Goal: Task Accomplishment & Management: Use online tool/utility

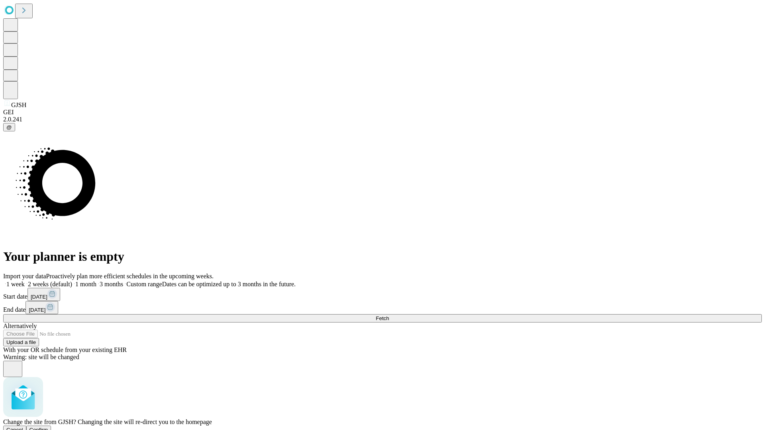
click at [48, 427] on span "Confirm" at bounding box center [38, 430] width 19 height 6
click at [96, 281] on label "1 month" at bounding box center [84, 284] width 24 height 7
click at [389, 316] on span "Fetch" at bounding box center [382, 319] width 13 height 6
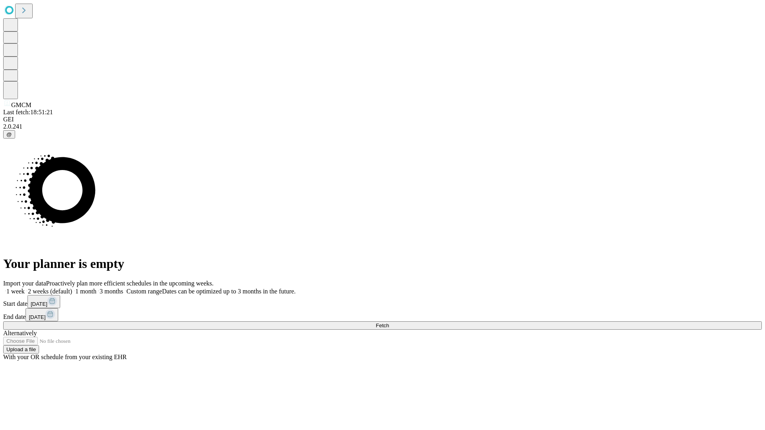
click at [96, 288] on label "1 month" at bounding box center [84, 291] width 24 height 7
click at [389, 323] on span "Fetch" at bounding box center [382, 326] width 13 height 6
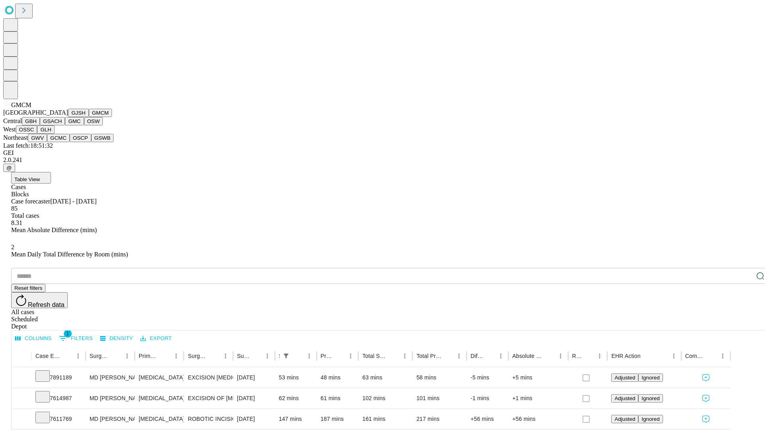
click at [40, 126] on button "GBH" at bounding box center [31, 121] width 18 height 8
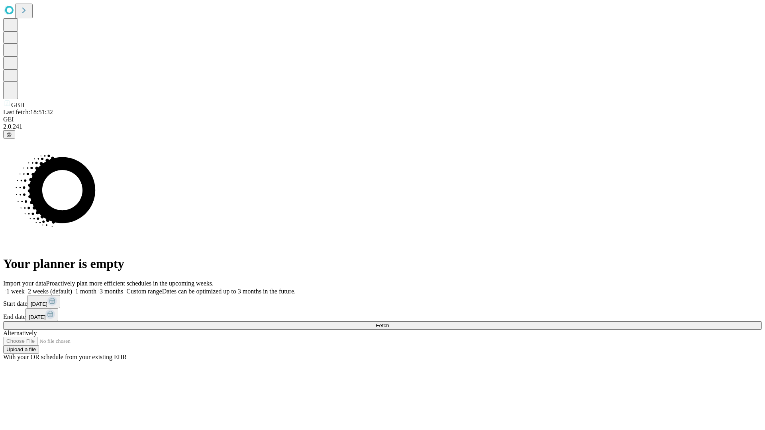
click at [96, 288] on label "1 month" at bounding box center [84, 291] width 24 height 7
click at [389, 323] on span "Fetch" at bounding box center [382, 326] width 13 height 6
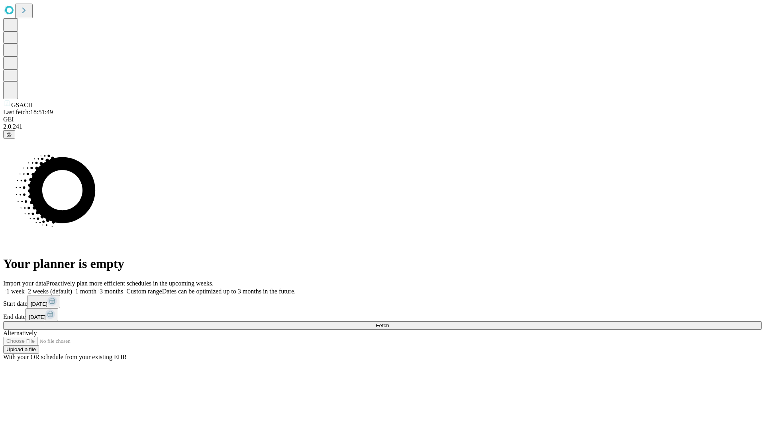
click at [389, 323] on span "Fetch" at bounding box center [382, 326] width 13 height 6
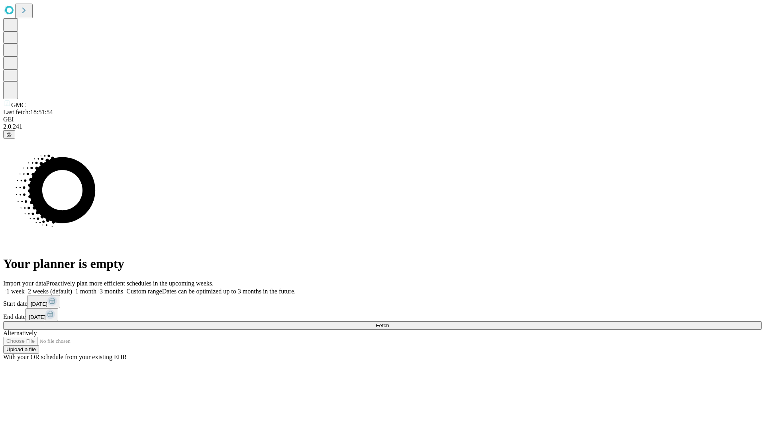
click at [96, 288] on label "1 month" at bounding box center [84, 291] width 24 height 7
click at [389, 323] on span "Fetch" at bounding box center [382, 326] width 13 height 6
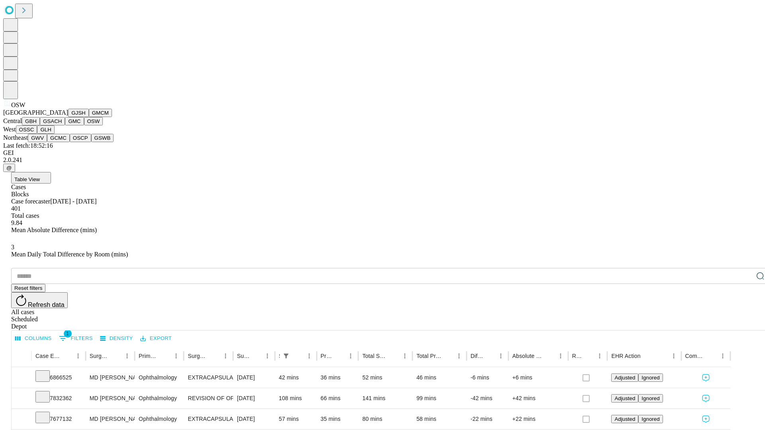
click at [37, 134] on button "OSSC" at bounding box center [27, 130] width 22 height 8
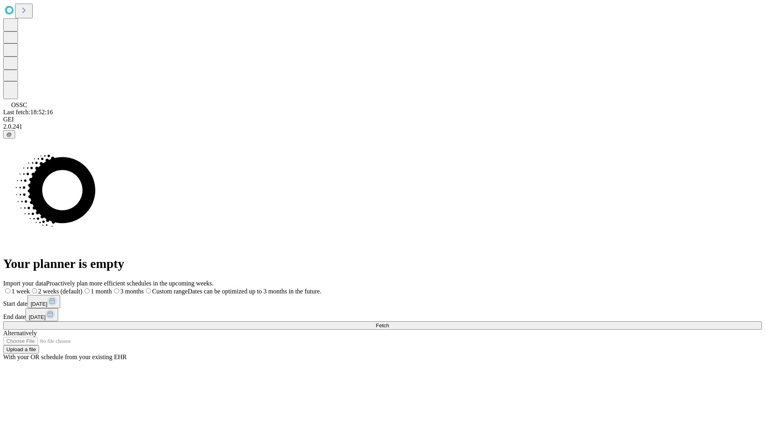
click at [112, 288] on label "1 month" at bounding box center [96, 291] width 29 height 7
click at [389, 323] on span "Fetch" at bounding box center [382, 326] width 13 height 6
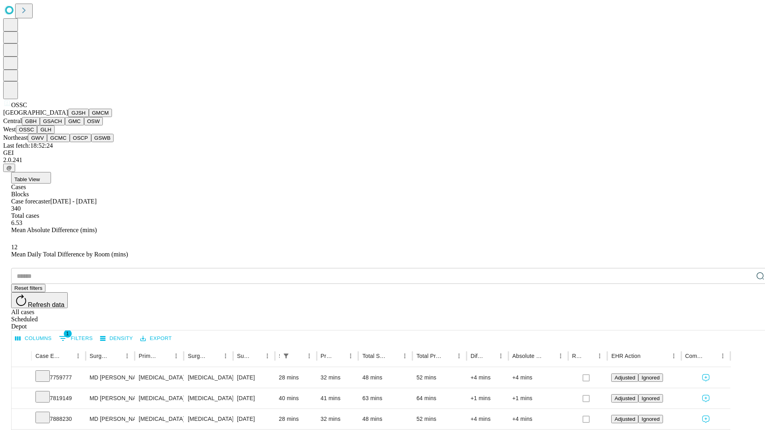
click at [54, 134] on button "GLH" at bounding box center [45, 130] width 17 height 8
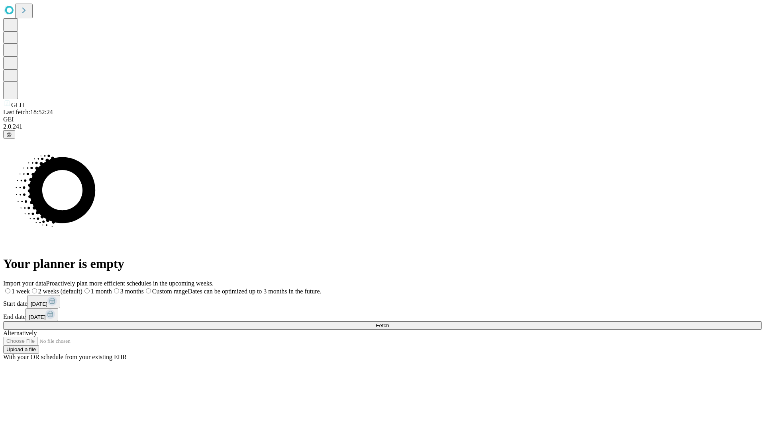
click at [112, 288] on label "1 month" at bounding box center [96, 291] width 29 height 7
click at [389, 323] on span "Fetch" at bounding box center [382, 326] width 13 height 6
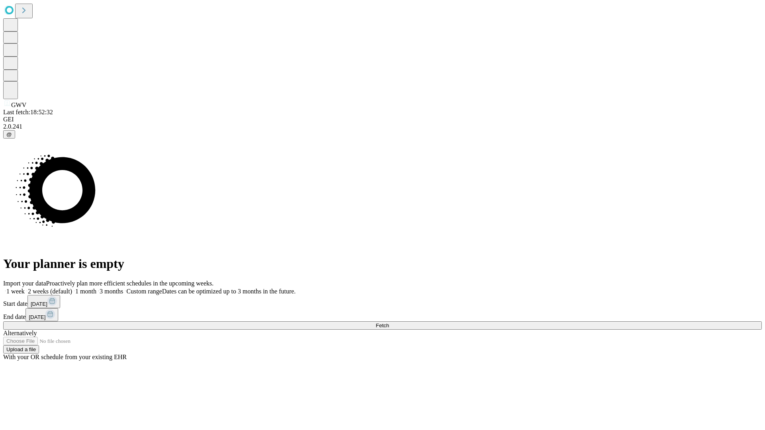
click at [96, 288] on label "1 month" at bounding box center [84, 291] width 24 height 7
click at [389, 323] on span "Fetch" at bounding box center [382, 326] width 13 height 6
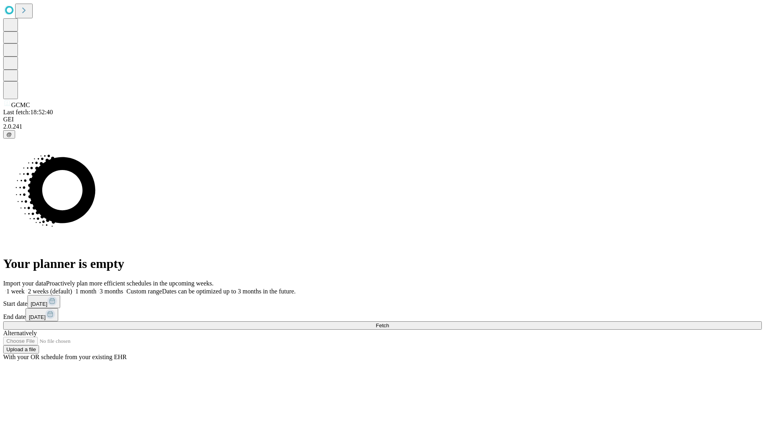
click at [96, 288] on label "1 month" at bounding box center [84, 291] width 24 height 7
click at [389, 323] on span "Fetch" at bounding box center [382, 326] width 13 height 6
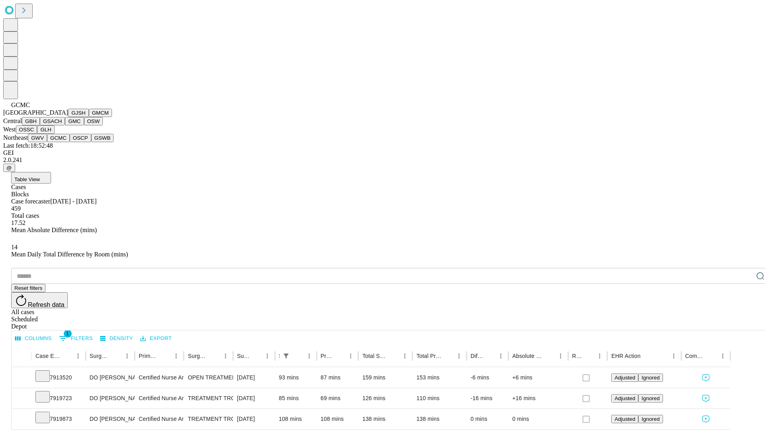
click at [70, 142] on button "OSCP" at bounding box center [81, 138] width 22 height 8
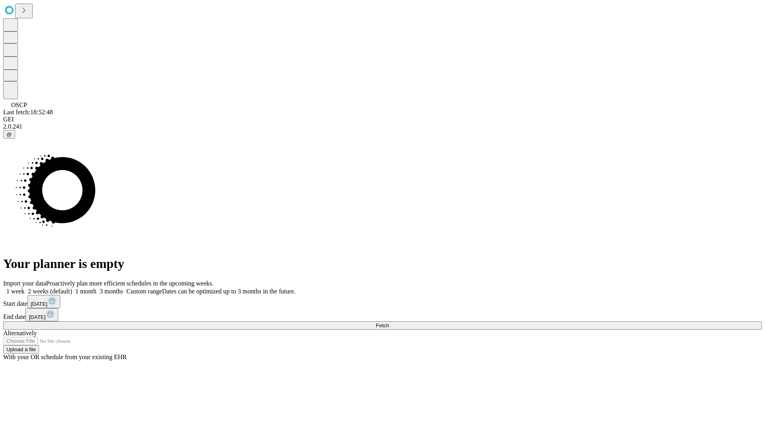
click at [96, 288] on label "1 month" at bounding box center [84, 291] width 24 height 7
click at [389, 323] on span "Fetch" at bounding box center [382, 326] width 13 height 6
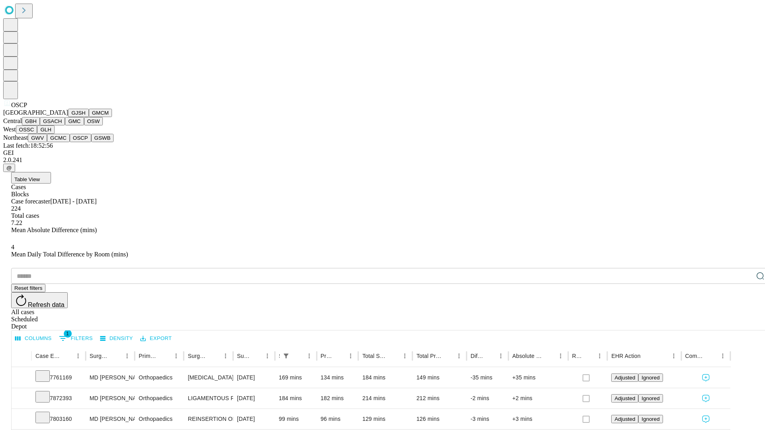
click at [91, 142] on button "GSWB" at bounding box center [102, 138] width 23 height 8
